Goal: Information Seeking & Learning: Learn about a topic

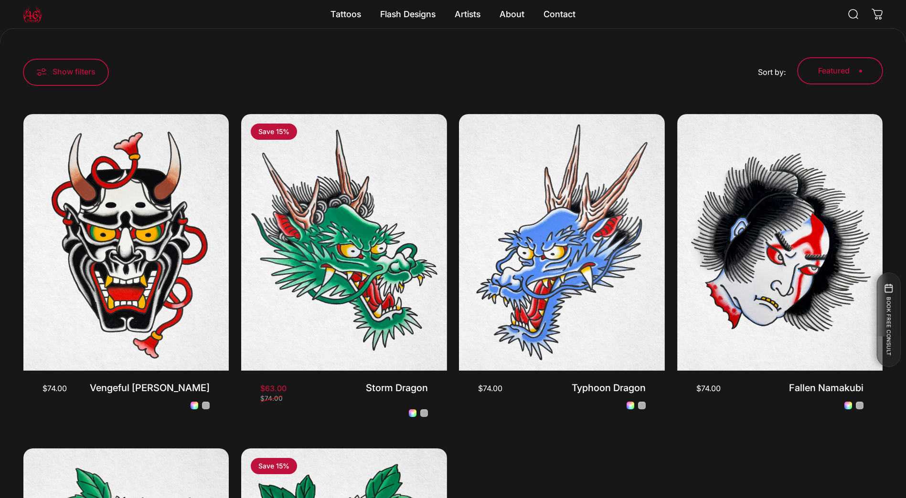
scroll to position [311, 0]
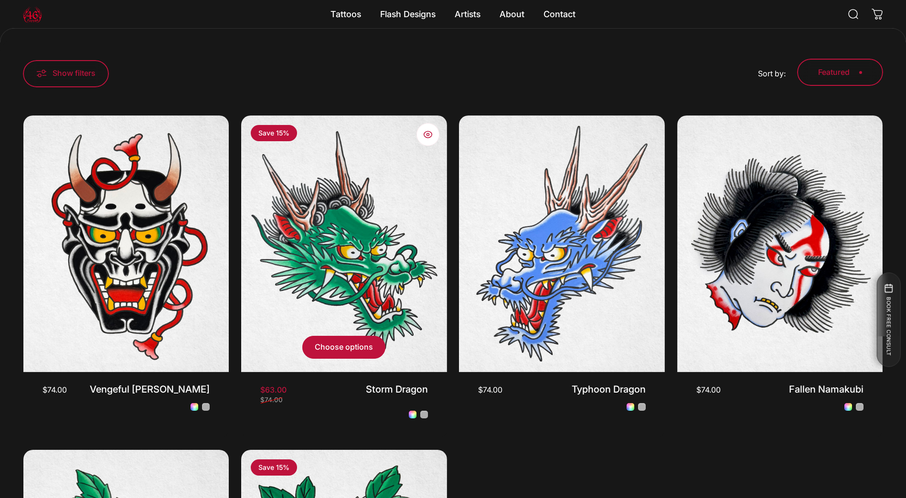
click at [421, 419] on link "Black and Grey" at bounding box center [424, 415] width 8 height 8
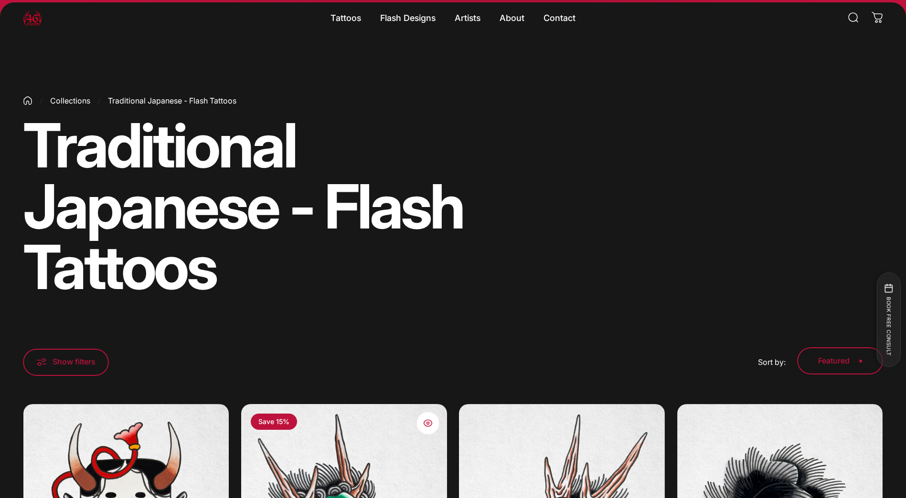
scroll to position [0, 0]
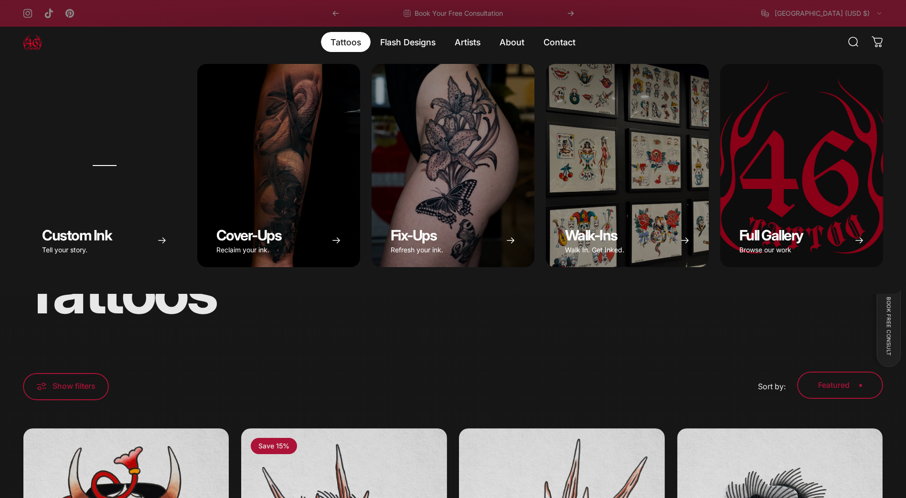
click at [344, 45] on magnet-element "Tattoos Tattoos" at bounding box center [346, 42] width 50 height 20
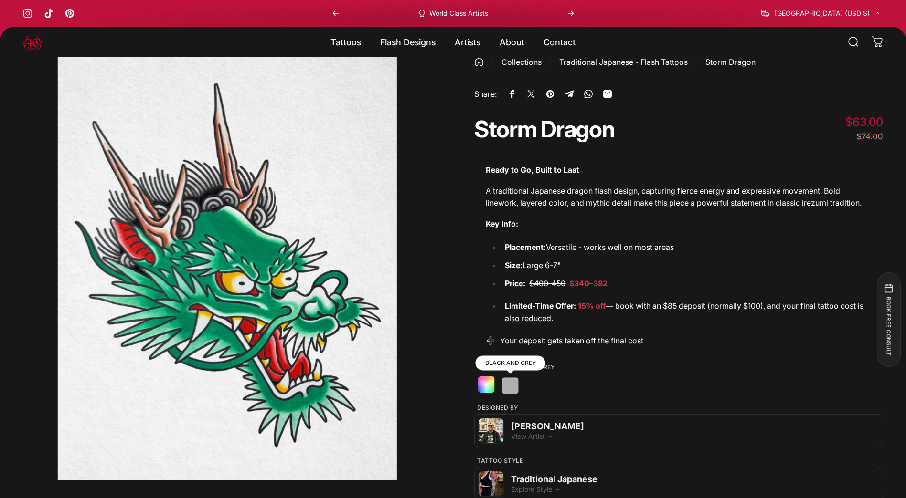
click at [514, 394] on label "Black and Grey Black and Grey" at bounding box center [510, 386] width 16 height 16
click at [485, 393] on label "Colour Colour" at bounding box center [485, 385] width 16 height 16
click at [509, 393] on label "Black and Grey Black and Grey" at bounding box center [509, 385] width 16 height 16
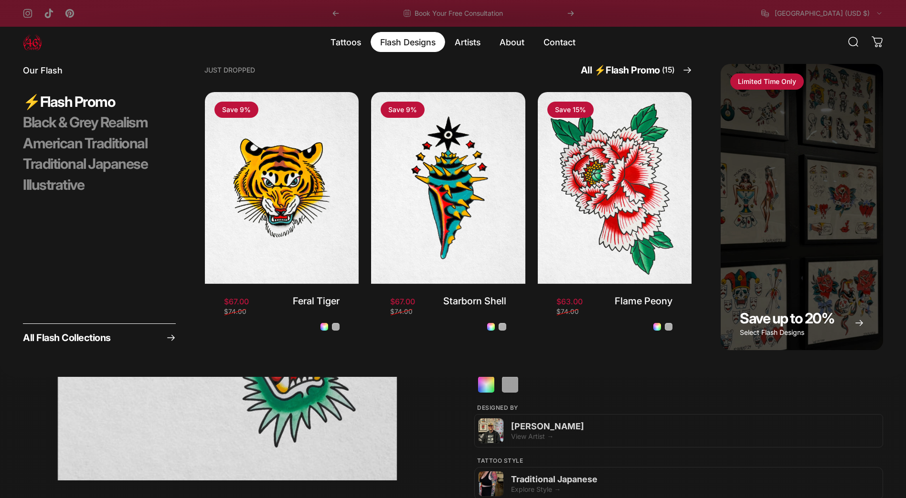
click at [419, 39] on magnet-element "Flash Designs Flash Designs" at bounding box center [408, 42] width 74 height 20
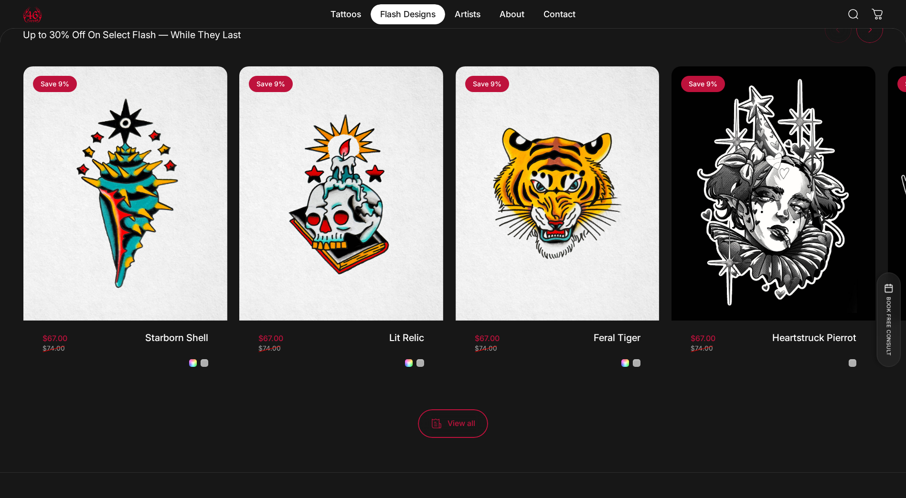
scroll to position [967, 0]
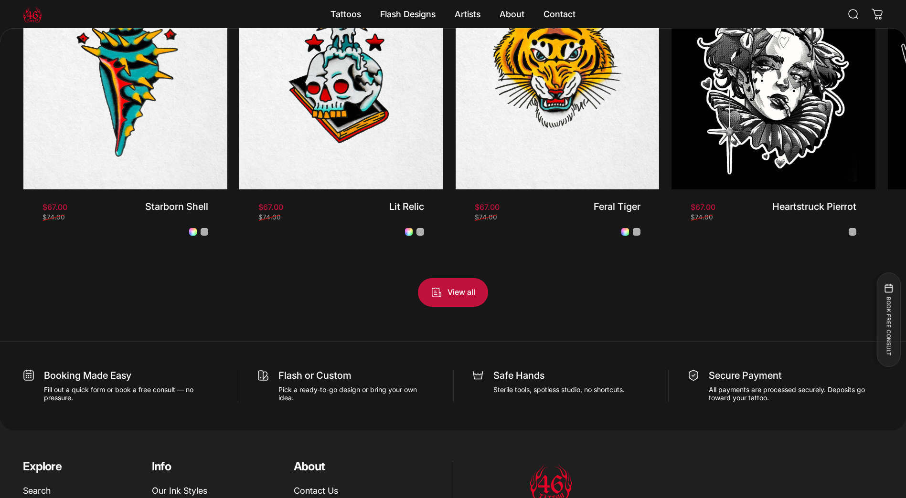
click at [452, 302] on span "View all products in the Flash Promo collection" at bounding box center [453, 292] width 106 height 57
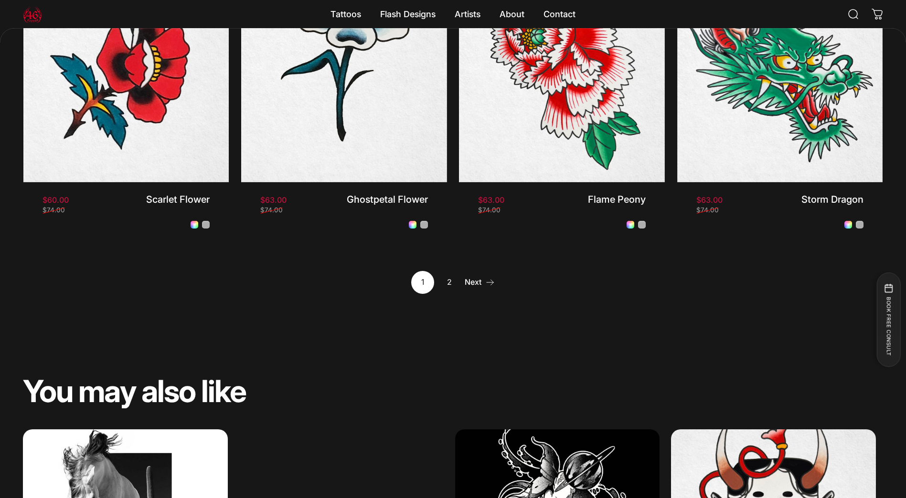
scroll to position [1096, 0]
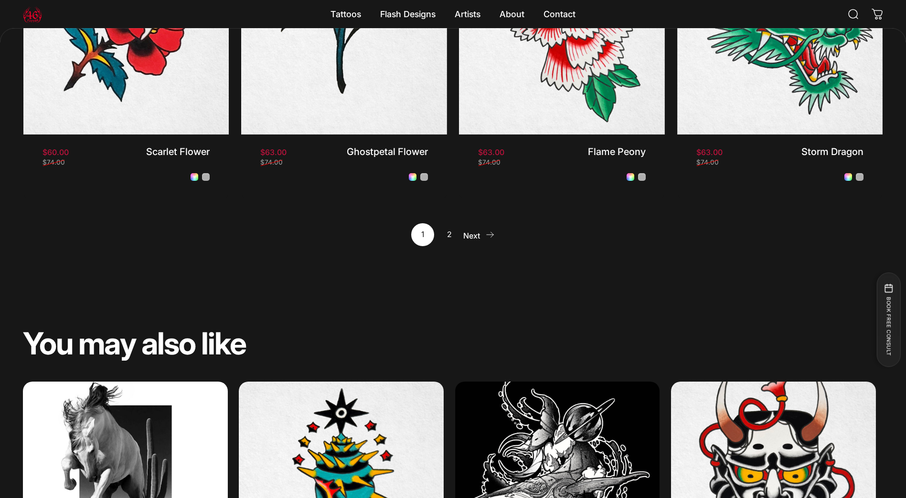
click at [470, 246] on link "Next" at bounding box center [480, 234] width 30 height 23
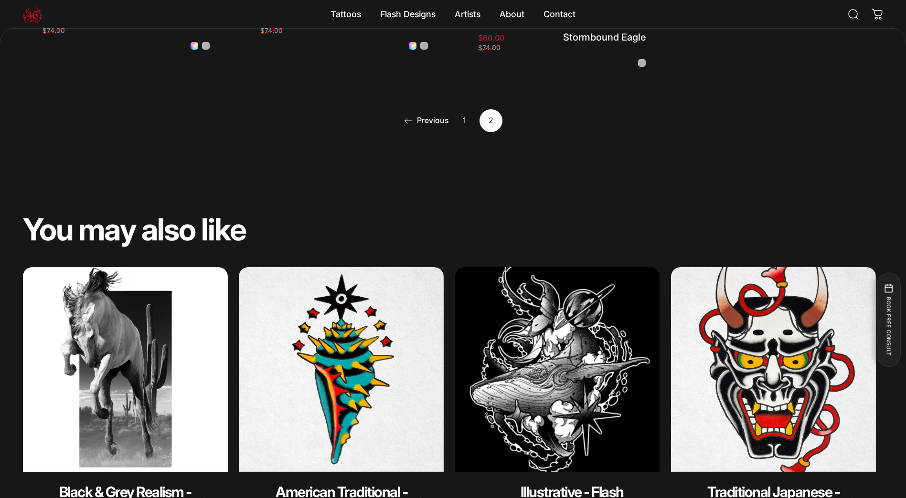
scroll to position [619, 0]
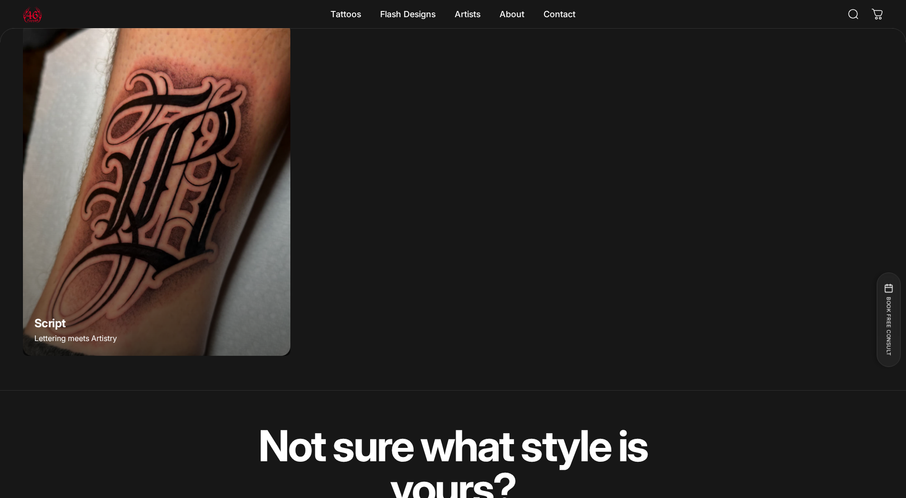
scroll to position [1430, 0]
